Goal: Find specific page/section: Find specific page/section

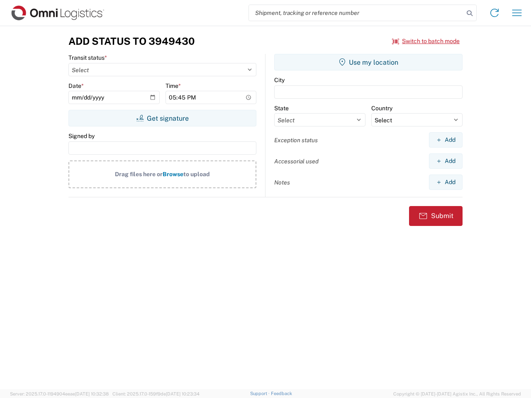
click at [356, 13] on input "search" at bounding box center [356, 13] width 215 height 16
click at [469, 13] on icon at bounding box center [470, 13] width 12 height 12
click at [494, 13] on icon at bounding box center [494, 12] width 13 height 13
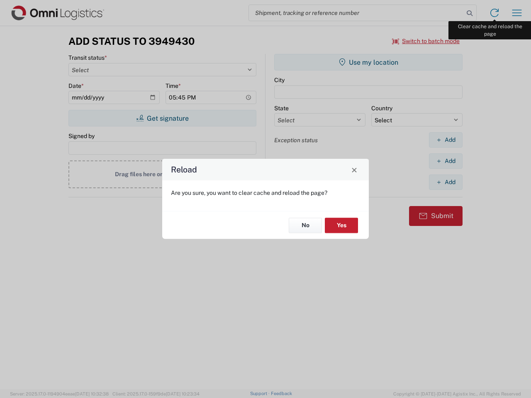
click at [517, 13] on div "Reload Are you sure, you want to clear cache and reload the page? No Yes" at bounding box center [265, 199] width 531 height 398
click at [426, 41] on div "Reload Are you sure, you want to clear cache and reload the page? No Yes" at bounding box center [265, 199] width 531 height 398
click at [162, 118] on div "Reload Are you sure, you want to clear cache and reload the page? No Yes" at bounding box center [265, 199] width 531 height 398
click at [368, 62] on div "Reload Are you sure, you want to clear cache and reload the page? No Yes" at bounding box center [265, 199] width 531 height 398
click at [445, 140] on div "Reload Are you sure, you want to clear cache and reload the page? No Yes" at bounding box center [265, 199] width 531 height 398
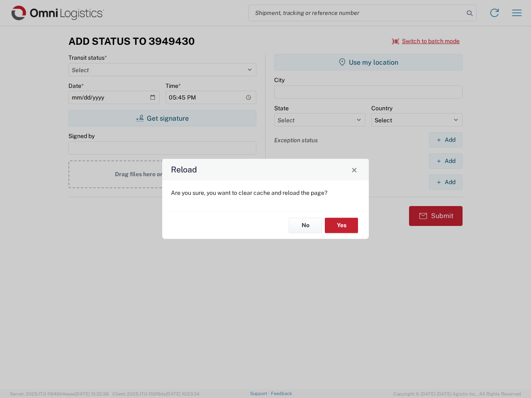
click at [445, 161] on div "Reload Are you sure, you want to clear cache and reload the page? No Yes" at bounding box center [265, 199] width 531 height 398
click at [445, 182] on div "Reload Are you sure, you want to clear cache and reload the page? No Yes" at bounding box center [265, 199] width 531 height 398
